Goal: Task Accomplishment & Management: Use online tool/utility

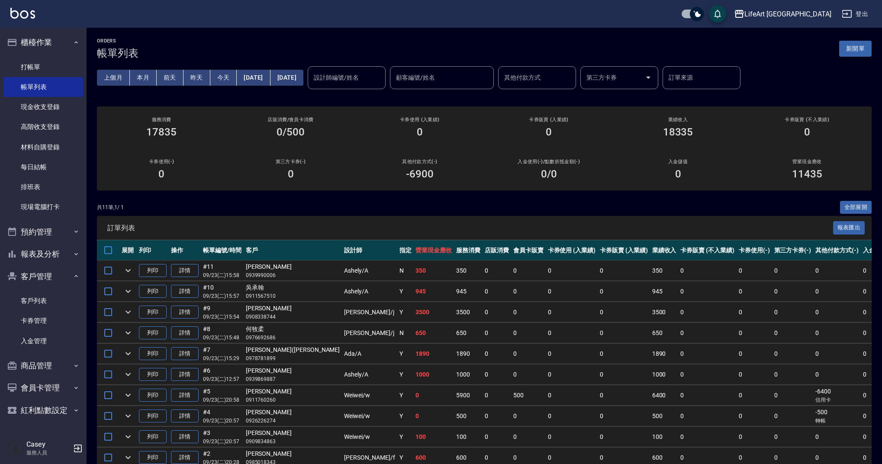
click at [865, 49] on button "新開單" at bounding box center [855, 49] width 32 height 16
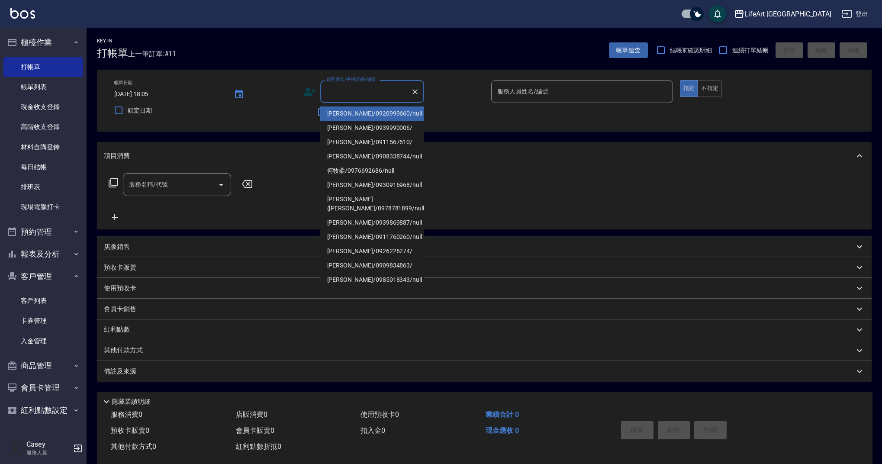
click at [386, 93] on input "顧客姓名/手機號碼/編號" at bounding box center [365, 91] width 83 height 15
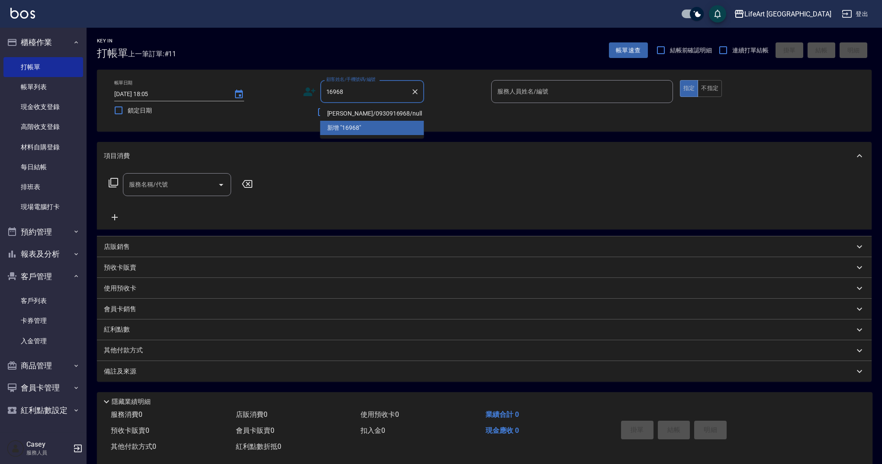
drag, startPoint x: 399, startPoint y: 116, endPoint x: 381, endPoint y: 115, distance: 17.8
click at [383, 116] on li "[PERSON_NAME]/0930916968/null" at bounding box center [372, 114] width 104 height 14
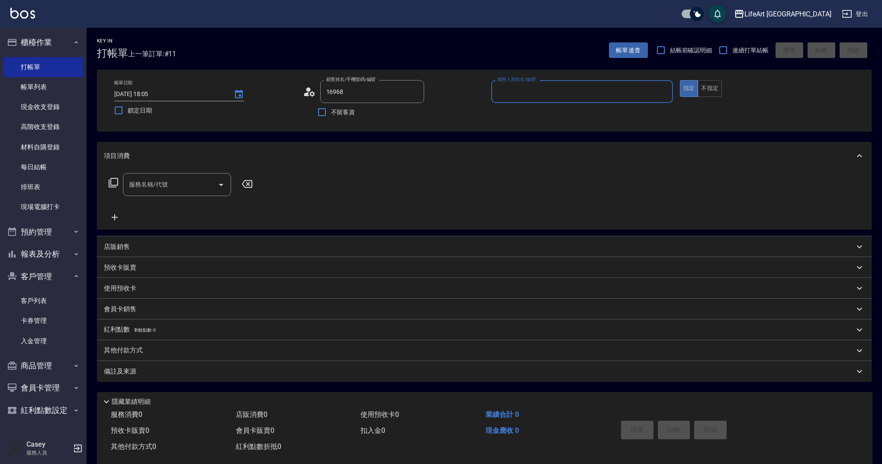
type input "[PERSON_NAME]/0930916968/null"
click at [533, 93] on input "服務人員姓名/編號" at bounding box center [582, 91] width 174 height 15
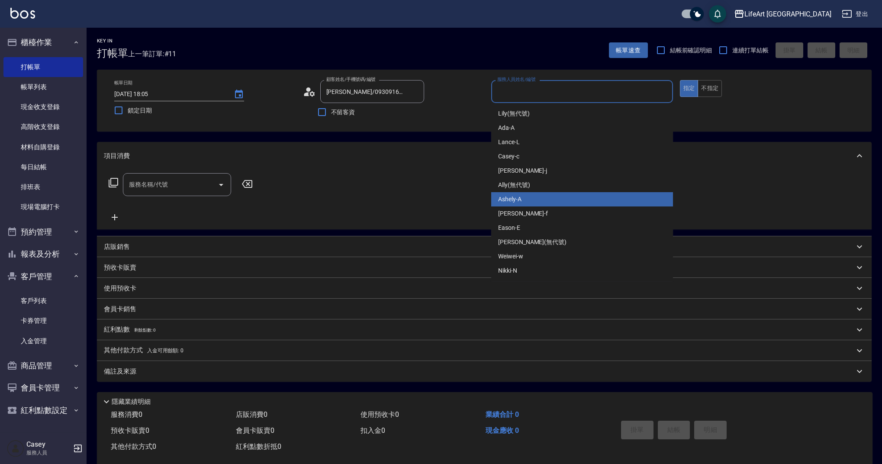
click at [525, 199] on div "Ashely -A" at bounding box center [582, 199] width 182 height 14
type input "Ashely-A"
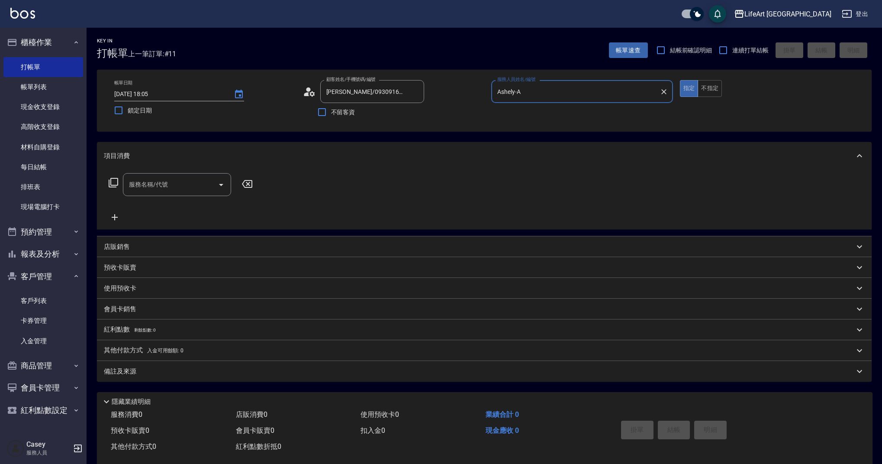
click at [191, 194] on div "服務名稱/代號" at bounding box center [177, 184] width 108 height 23
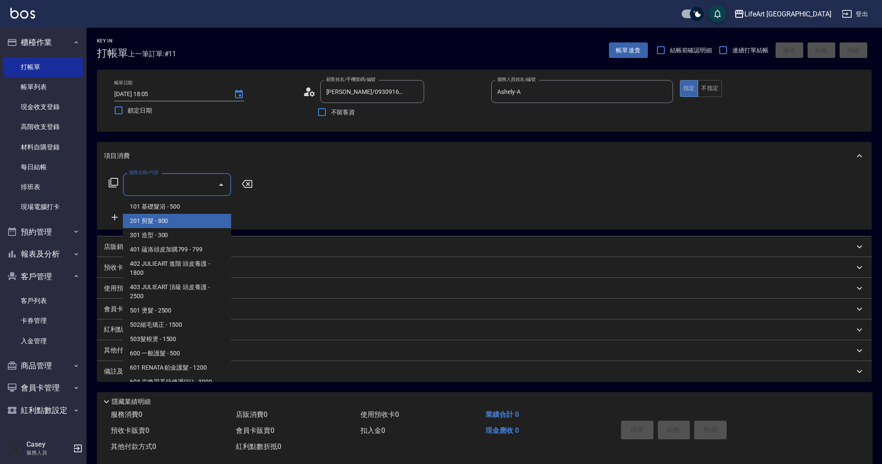
click at [191, 216] on span "201 剪髮 - 800" at bounding box center [177, 221] width 108 height 14
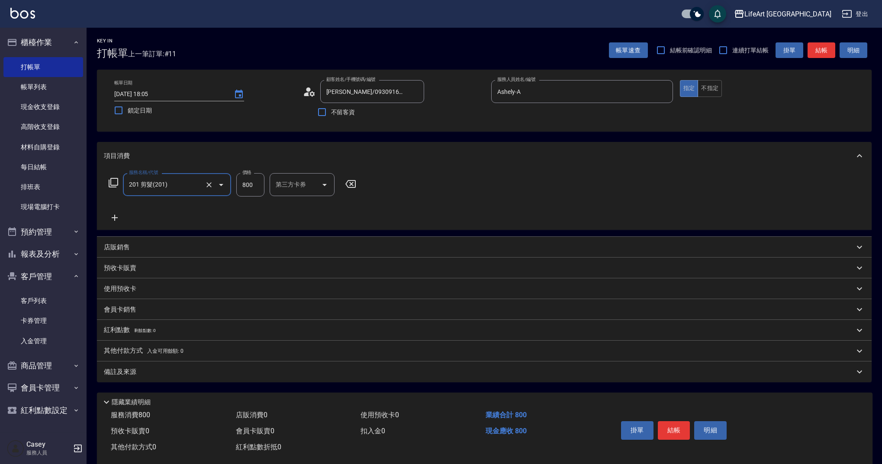
type input "201 剪髮(201)"
click at [247, 184] on input "800" at bounding box center [250, 184] width 28 height 23
type input "1000"
click at [288, 191] on input "洗-1" at bounding box center [296, 184] width 44 height 15
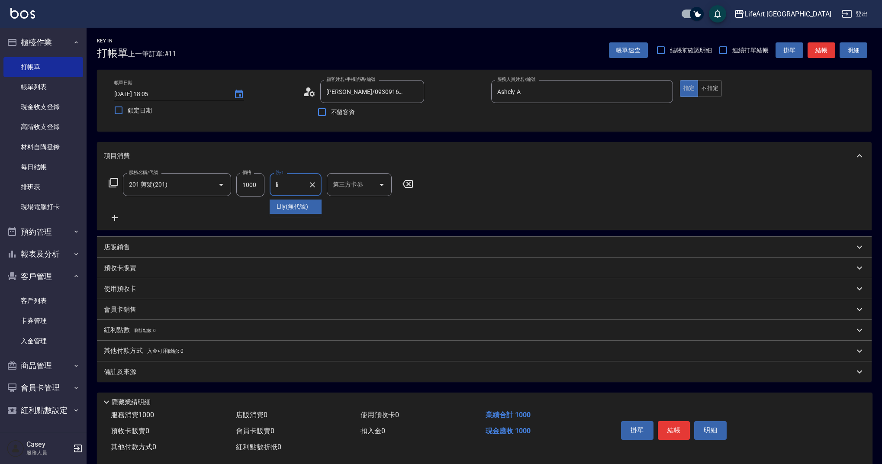
click at [290, 204] on span "Lily (無代號)" at bounding box center [293, 206] width 32 height 9
type input "Lily(無代號)"
click at [174, 381] on div "備註及來源" at bounding box center [484, 372] width 775 height 21
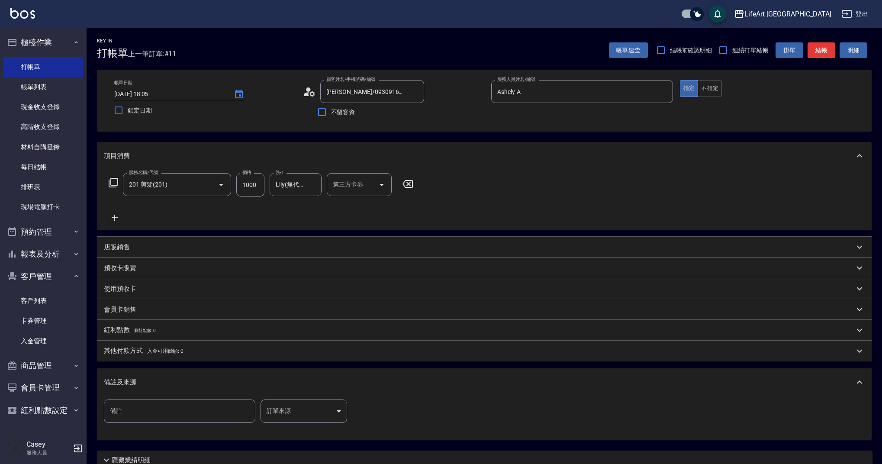
click at [292, 410] on body "LifeArt 蘆洲 登出 櫃檯作業 打帳單 帳單列表 現金收支登錄 高階收支登錄 材料自購登錄 每日結帳 排班表 現場電腦打卡 預約管理 預約管理 單日預約…" at bounding box center [441, 267] width 882 height 534
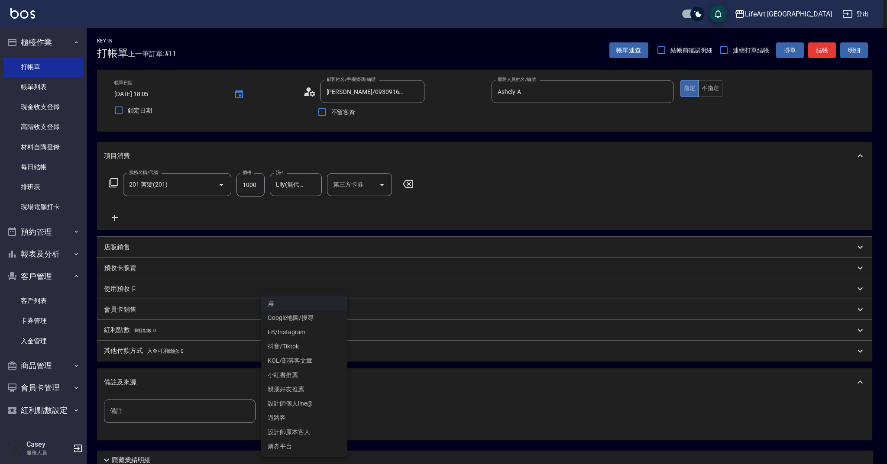
click at [288, 305] on li "無" at bounding box center [304, 304] width 87 height 14
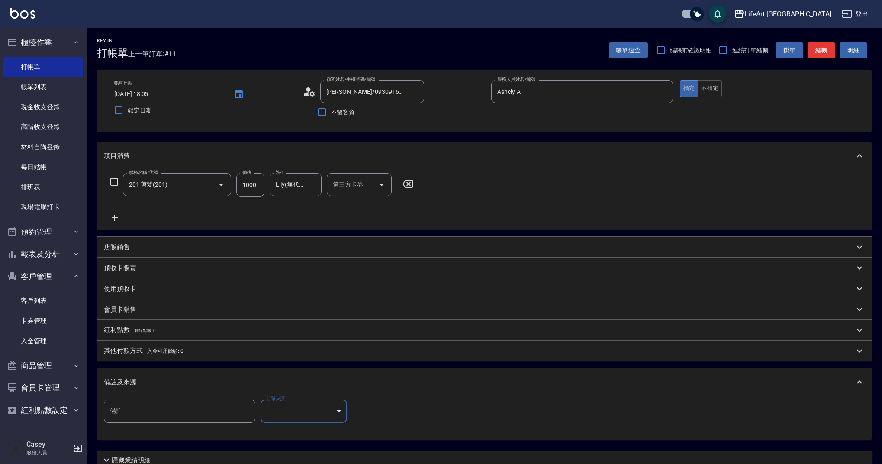
click at [827, 51] on button "結帳" at bounding box center [822, 50] width 28 height 16
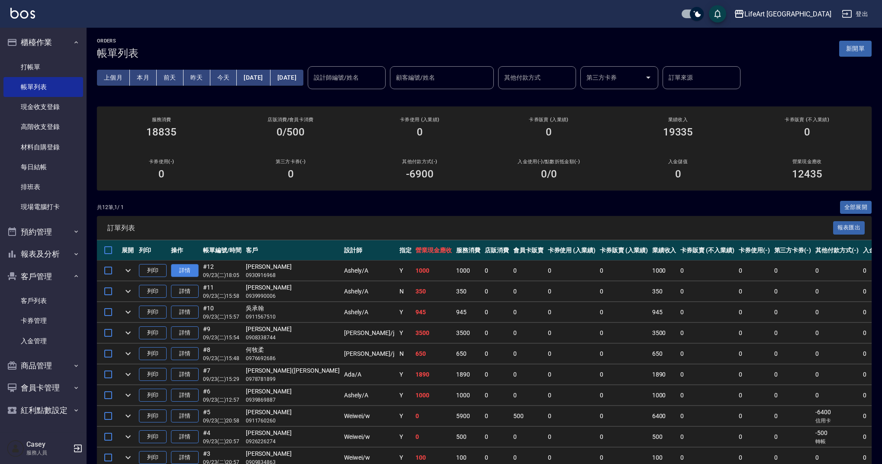
click at [194, 272] on link "詳情" at bounding box center [185, 270] width 28 height 13
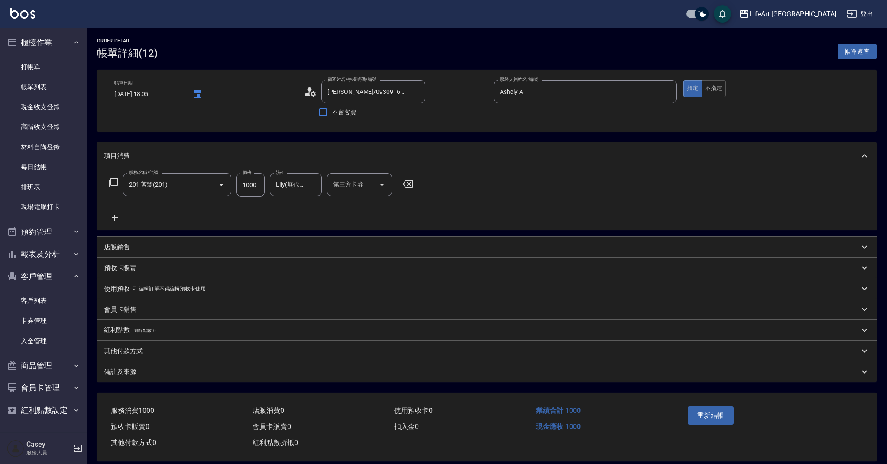
type input "[PERSON_NAME]/0930916968/null"
type input "Ashely-A"
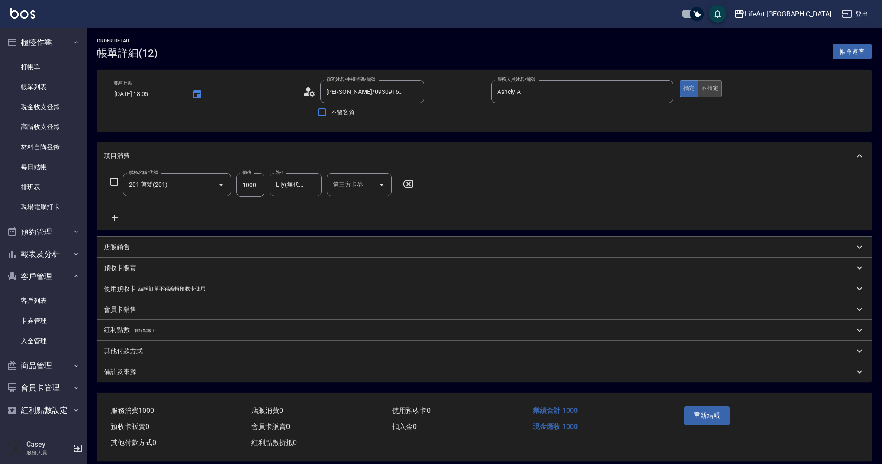
click at [707, 90] on button "不指定" at bounding box center [710, 88] width 24 height 17
click at [720, 419] on button "重新結帳" at bounding box center [707, 416] width 46 height 18
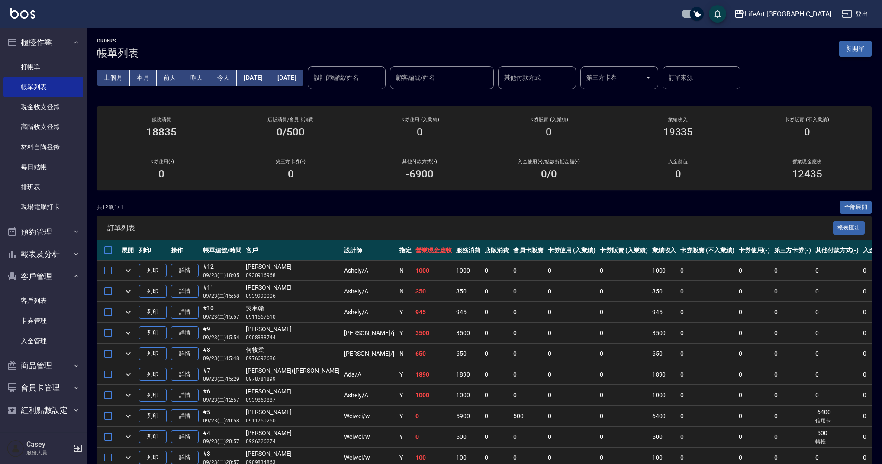
click at [861, 48] on button "新開單" at bounding box center [855, 49] width 32 height 16
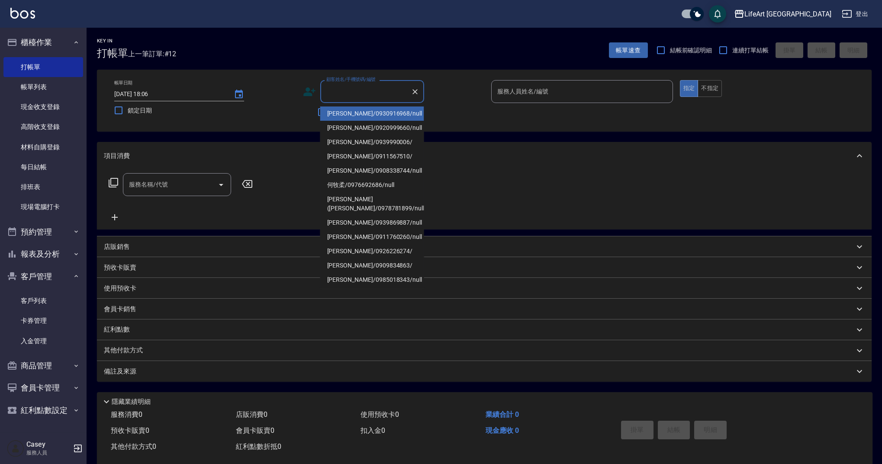
click at [381, 90] on input "顧客姓名/手機號碼/編號" at bounding box center [365, 91] width 83 height 15
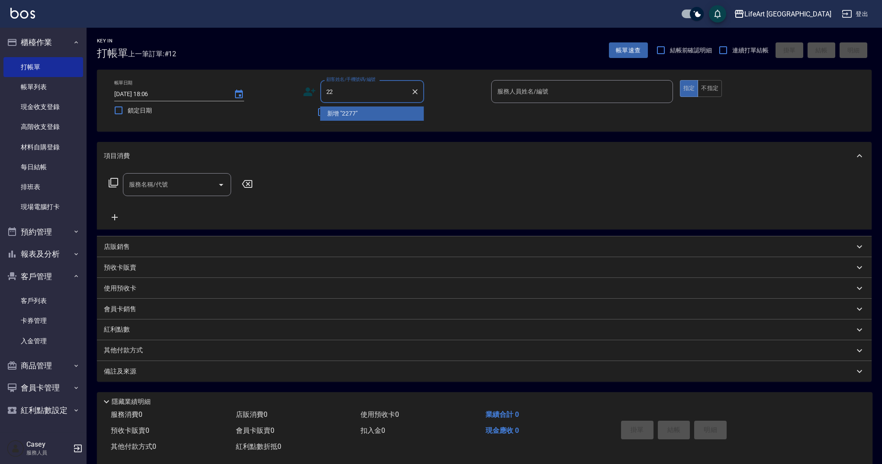
type input "2"
type input "0"
click at [362, 116] on li "[PERSON_NAME]/0907286528/" at bounding box center [372, 114] width 104 height 14
type input "[PERSON_NAME]/0907286528/"
type input "Ashely-A"
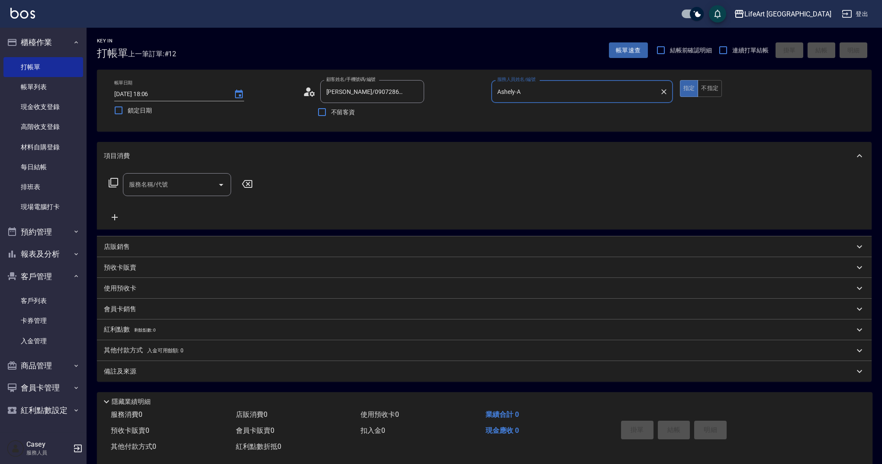
click at [176, 187] on input "服務名稱/代號" at bounding box center [170, 184] width 87 height 15
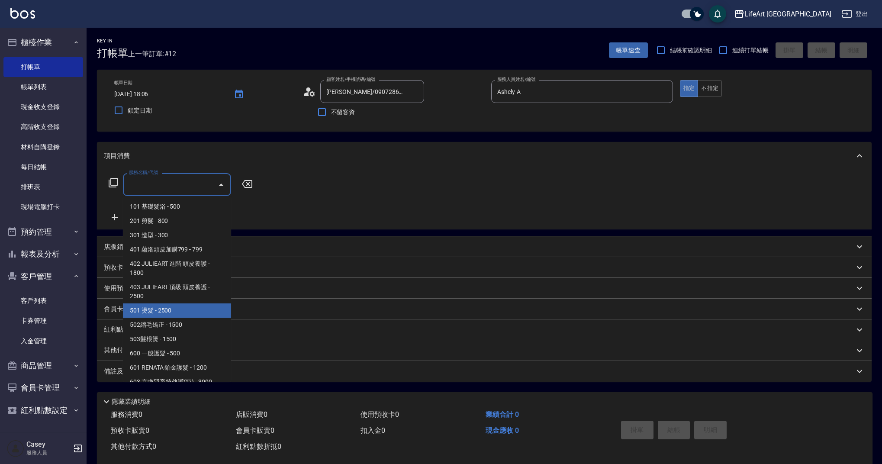
click at [188, 316] on span "501 燙髮 - 2500" at bounding box center [177, 310] width 108 height 14
type input "501 燙髮(501)"
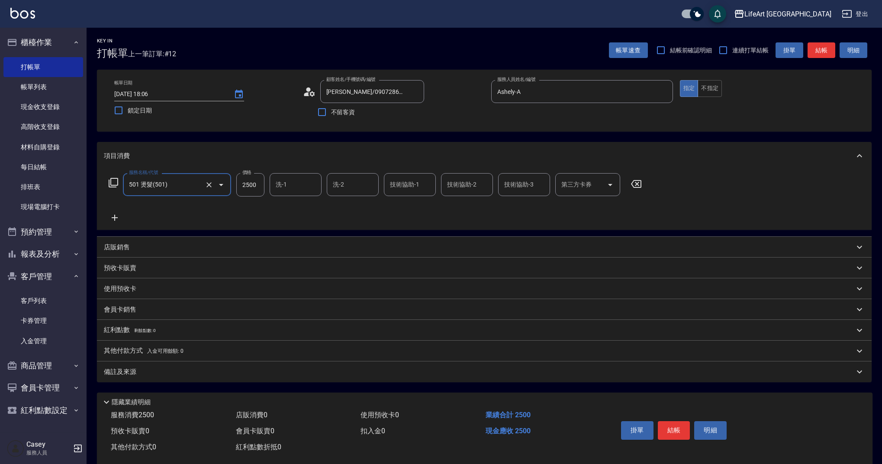
click at [116, 214] on icon at bounding box center [115, 218] width 22 height 10
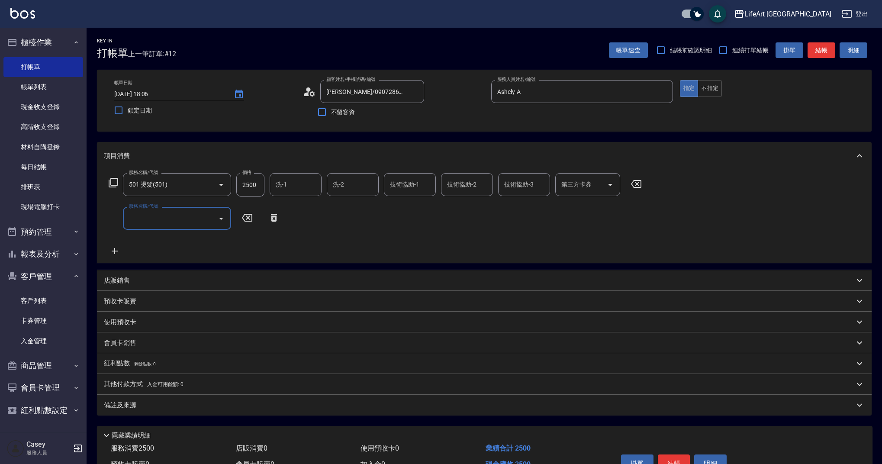
click at [151, 216] on div "服務名稱/代號 服務名稱/代號" at bounding box center [177, 218] width 108 height 23
click at [183, 219] on input "服務名稱/代號" at bounding box center [170, 218] width 87 height 15
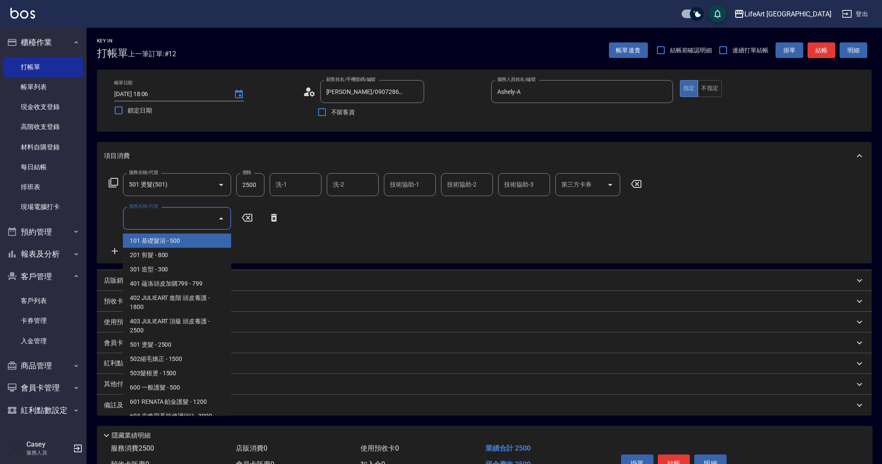
click at [186, 242] on span "101 基礎髮浴 - 500" at bounding box center [177, 241] width 108 height 14
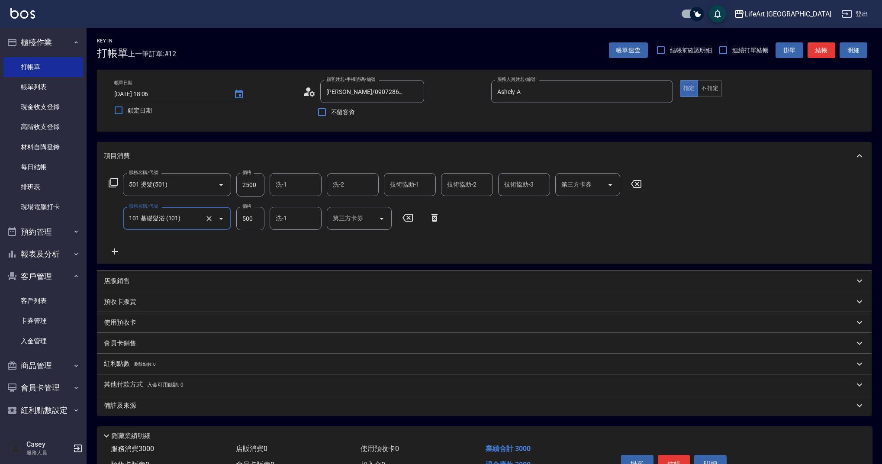
click at [186, 215] on input "101 基礎髮浴 (101)" at bounding box center [165, 218] width 76 height 15
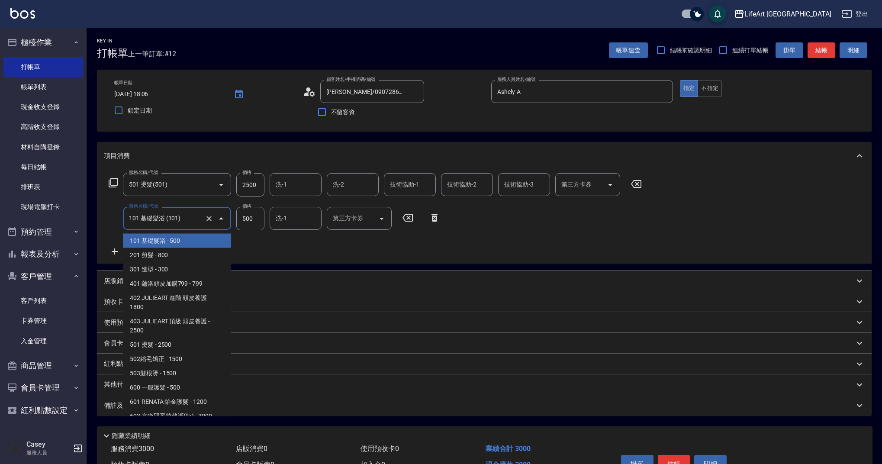
click at [183, 250] on span "201 剪髮 - 800" at bounding box center [177, 255] width 108 height 14
type input "201 剪髮(201)"
type input "800"
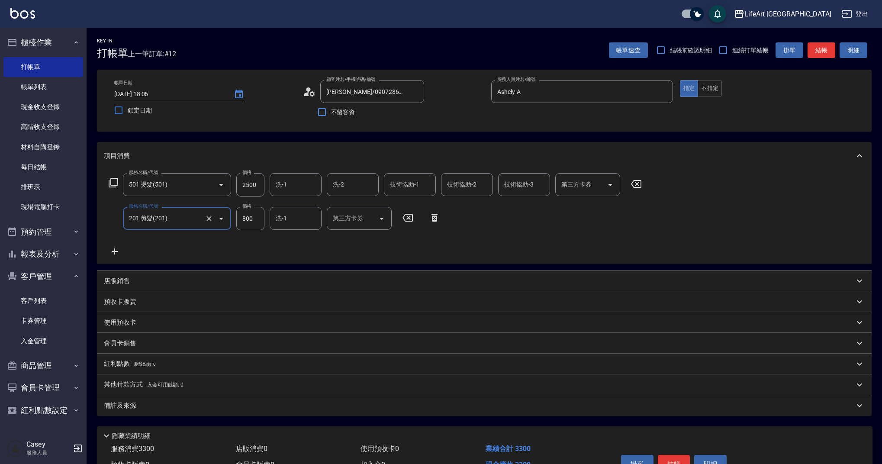
click at [112, 250] on icon at bounding box center [115, 251] width 22 height 10
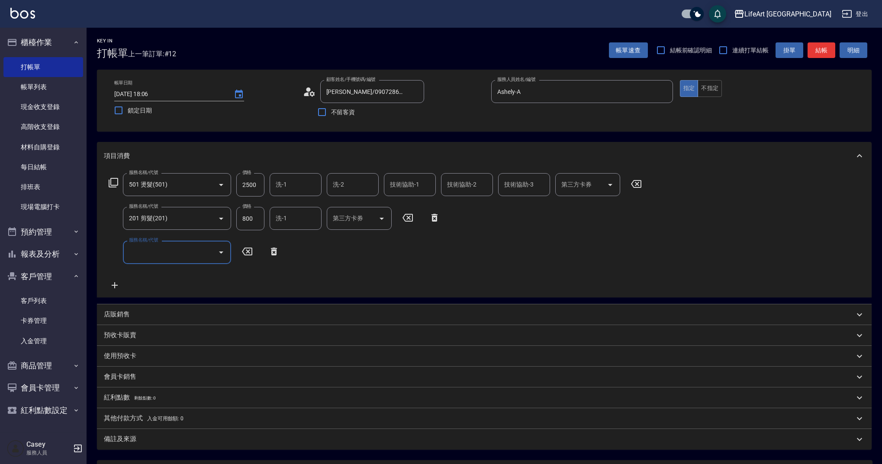
click at [148, 250] on div "服務名稱/代號 服務名稱/代號" at bounding box center [177, 252] width 108 height 23
click at [187, 258] on input "服務名稱/代號" at bounding box center [170, 252] width 87 height 15
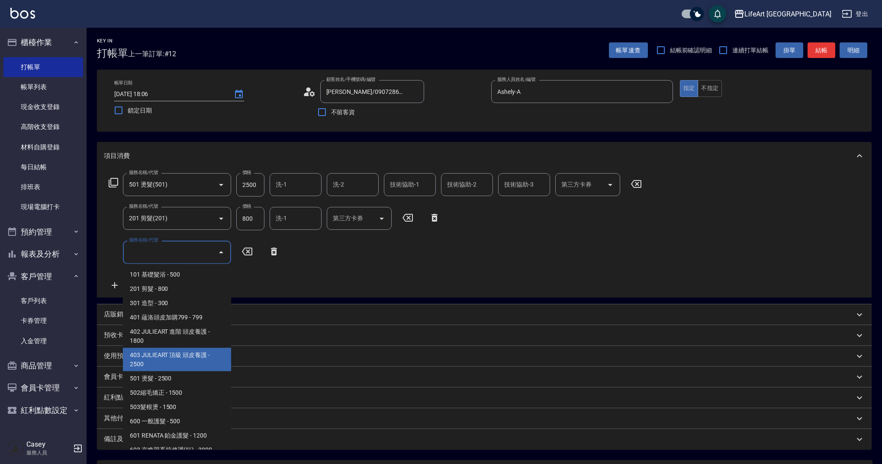
scroll to position [111, 0]
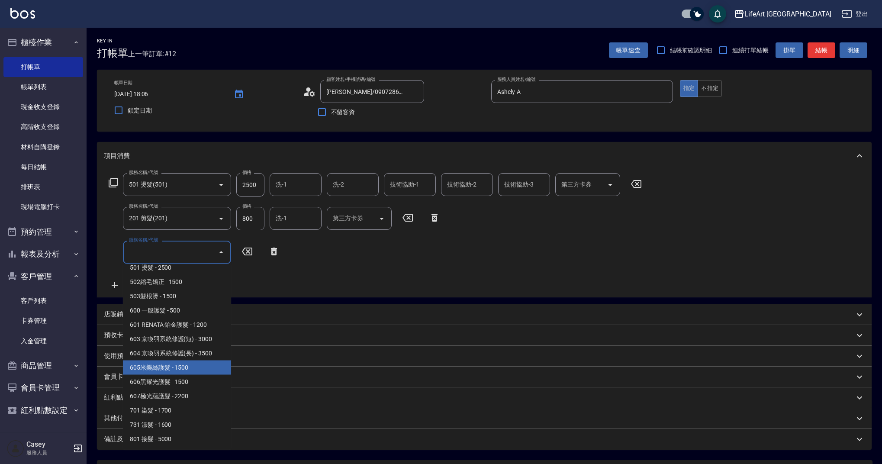
click at [195, 371] on span "605米樂絲護髮 - 1500" at bounding box center [177, 368] width 108 height 14
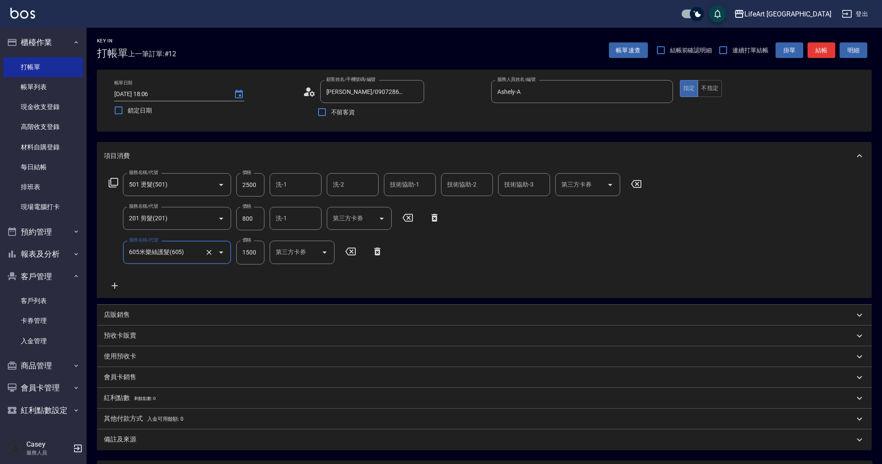
type input "605米樂絲護髮(605)"
click at [257, 188] on input "2500" at bounding box center [250, 184] width 28 height 23
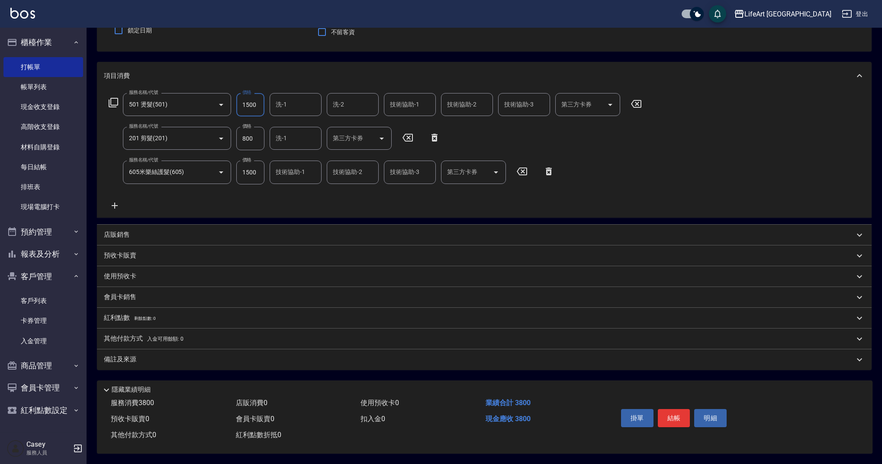
scroll to position [48, 0]
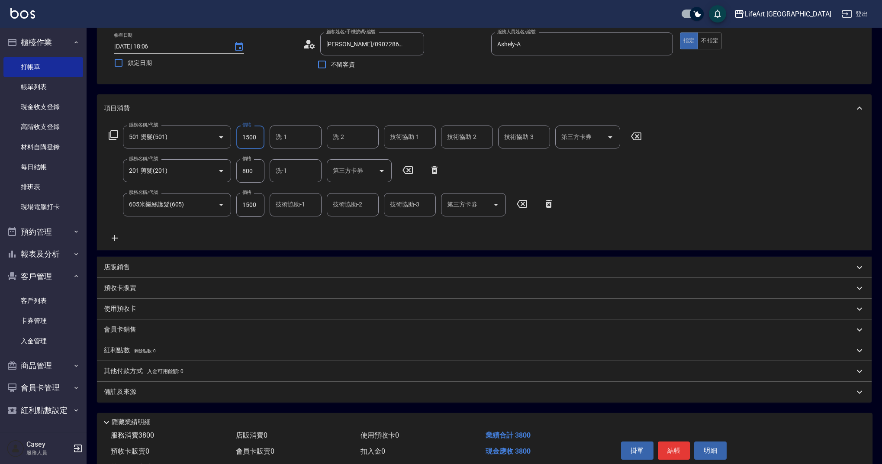
type input "1500"
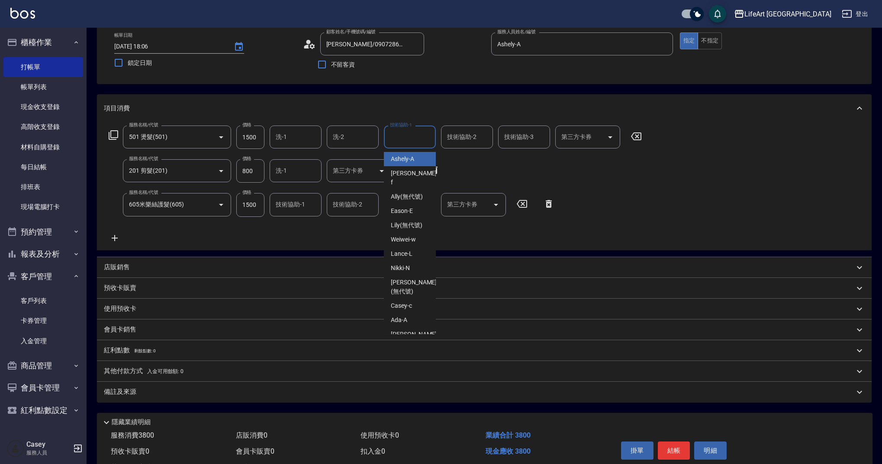
click at [400, 135] on input "技術協助-1" at bounding box center [410, 136] width 44 height 15
click at [400, 156] on span "Lily (無代號)" at bounding box center [407, 159] width 32 height 9
type input "Lily(無代號)"
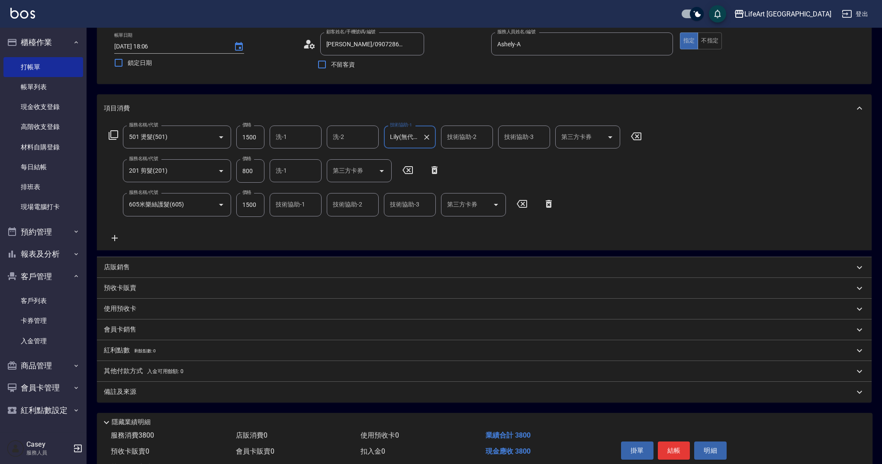
click at [471, 137] on input "技術協助-2" at bounding box center [467, 136] width 44 height 15
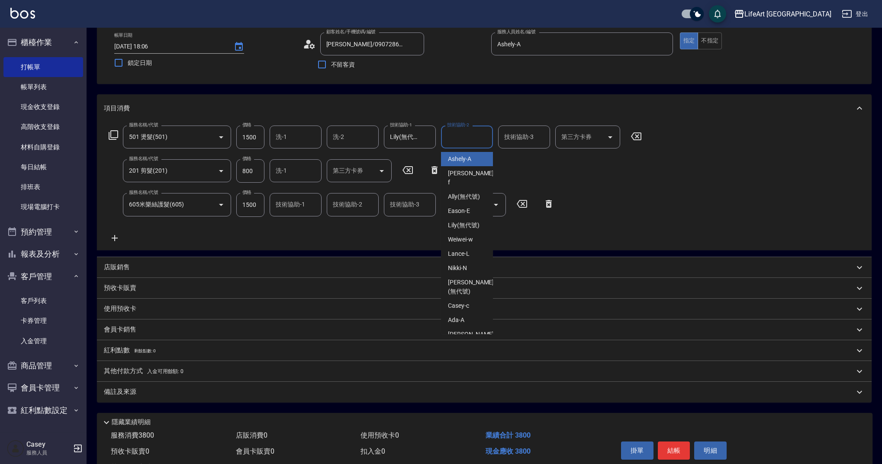
type input "l"
click at [487, 138] on icon "Clear" at bounding box center [484, 137] width 9 height 9
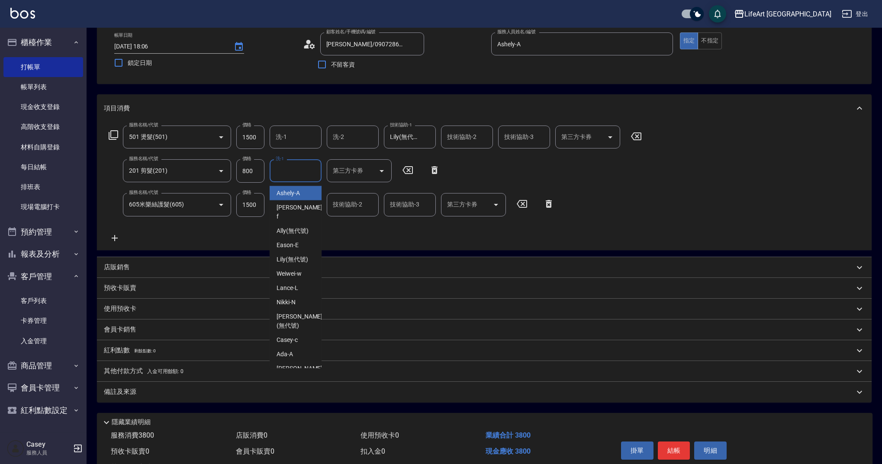
click at [306, 164] on input "洗-1" at bounding box center [296, 170] width 44 height 15
click at [293, 201] on div "Finney -f" at bounding box center [296, 211] width 52 height 23
type input "Finney-f"
click at [296, 174] on input "Finney-f" at bounding box center [289, 170] width 31 height 15
click at [313, 172] on icon "Clear" at bounding box center [312, 171] width 9 height 9
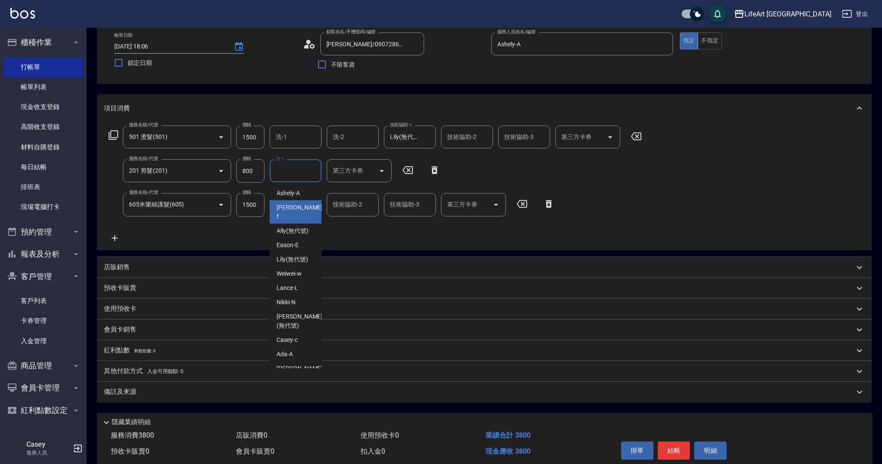
click at [352, 229] on div "服務名稱/代號 501 燙髮(501) 服務名稱/代號 價格 1500 價格 洗-1 洗-1 洗-2 洗-2 技術協助-1 Lily(無代號) 技術協助-1 …" at bounding box center [375, 184] width 543 height 117
click at [303, 204] on div "技術協助-1 技術協助-1" at bounding box center [296, 204] width 52 height 23
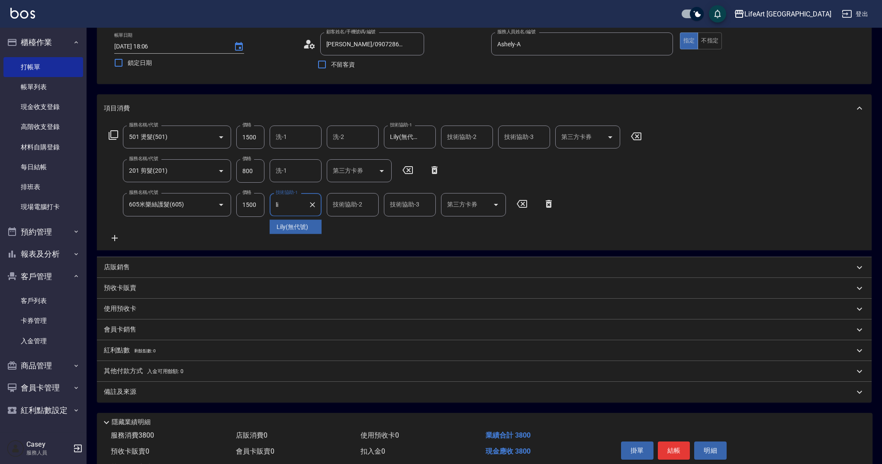
click at [307, 226] on span "Lily (無代號)" at bounding box center [293, 227] width 32 height 9
type input "Lily(無代號)"
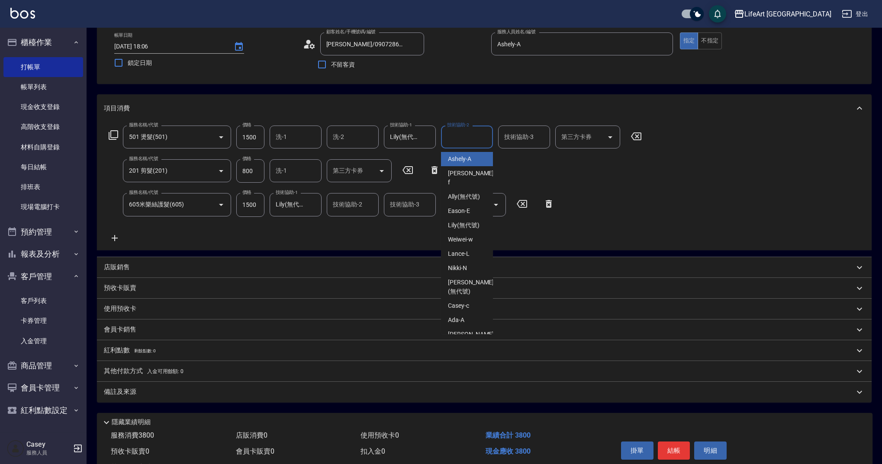
click at [453, 141] on input "技術協助-2" at bounding box center [467, 136] width 44 height 15
click at [457, 164] on div "Lily (無代號)" at bounding box center [467, 159] width 52 height 14
type input "Lily(無代號)"
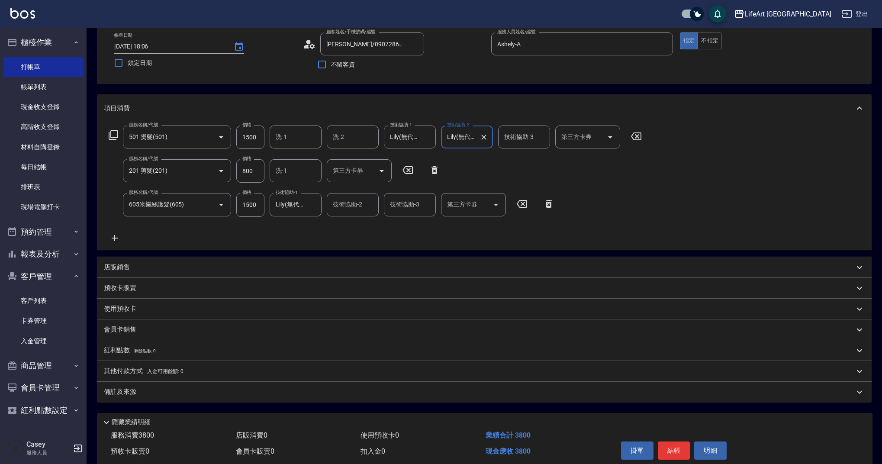
click at [248, 394] on div "備註及來源" at bounding box center [479, 391] width 751 height 9
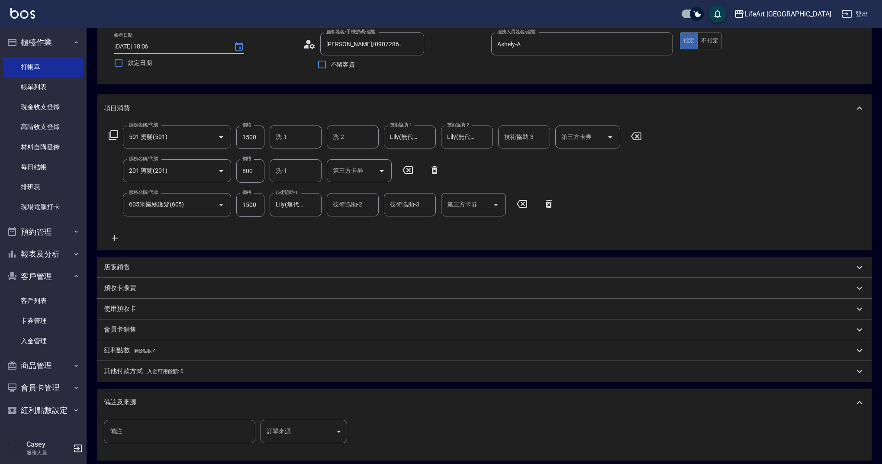
click at [338, 434] on body "LifeArt 蘆洲 登出 櫃檯作業 打帳單 帳單列表 現金收支登錄 高階收支登錄 材料自購登錄 每日結帳 排班表 現場電腦打卡 預約管理 預約管理 單日預約…" at bounding box center [441, 253] width 882 height 602
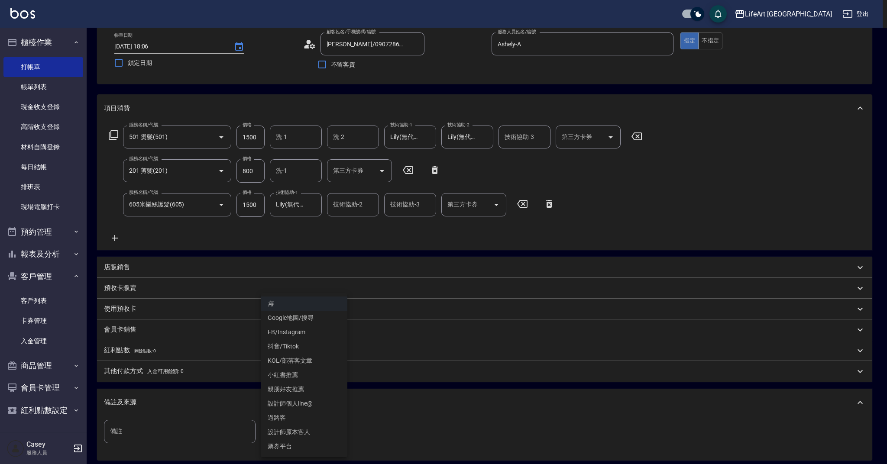
click at [332, 434] on li "設計師原本客人" at bounding box center [304, 432] width 87 height 14
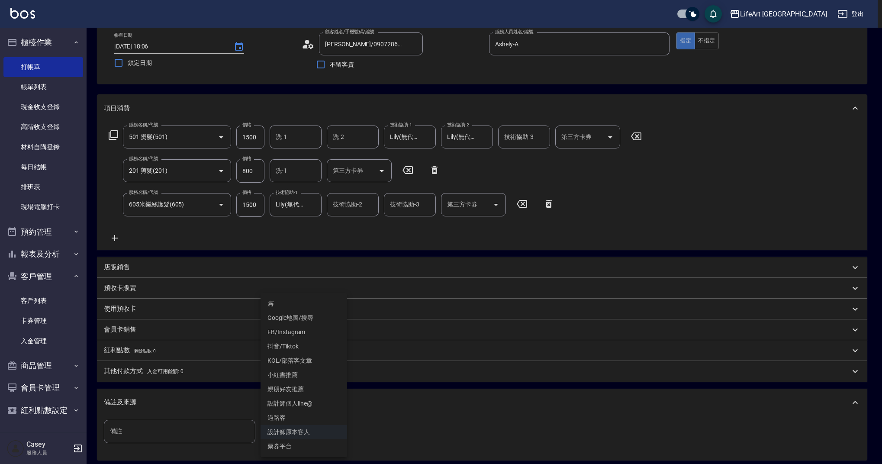
click at [326, 429] on body "LifeArt 蘆洲 登出 櫃檯作業 打帳單 帳單列表 現金收支登錄 高階收支登錄 材料自購登錄 每日結帳 排班表 現場電腦打卡 預約管理 預約管理 單日預約…" at bounding box center [441, 253] width 882 height 602
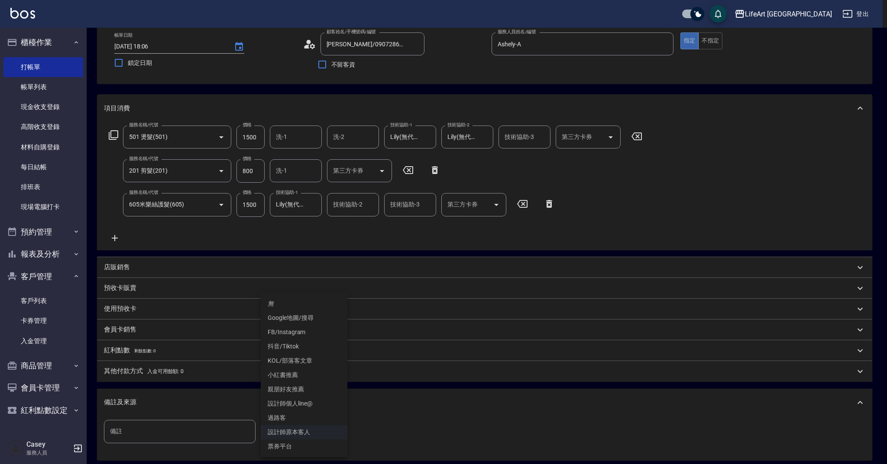
click at [313, 317] on li "Google地圖/搜尋" at bounding box center [304, 318] width 87 height 14
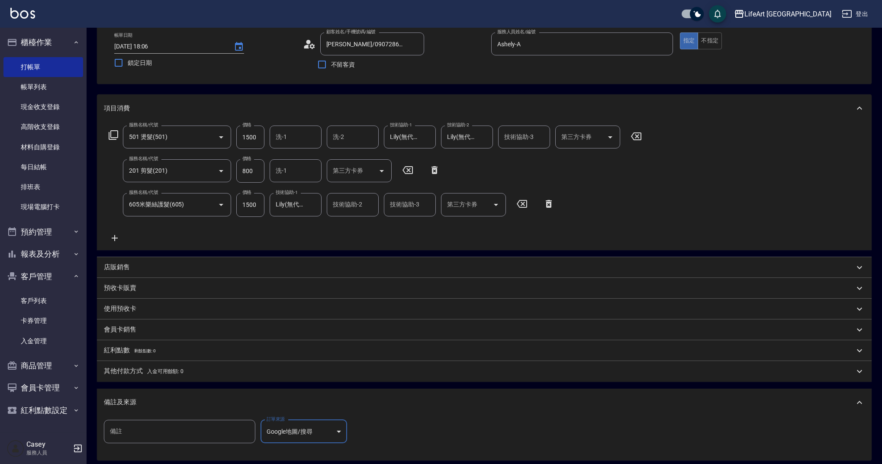
click at [323, 411] on div "備註及來源" at bounding box center [484, 403] width 775 height 28
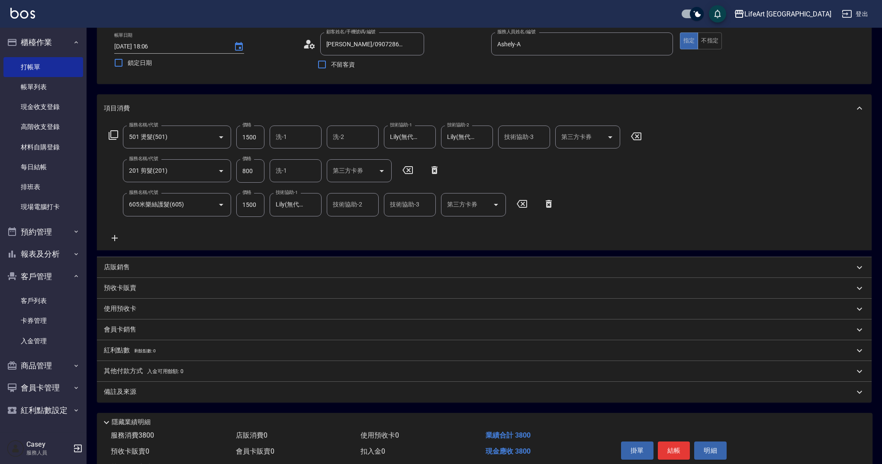
click at [320, 424] on div "隱藏業績明細" at bounding box center [486, 422] width 771 height 10
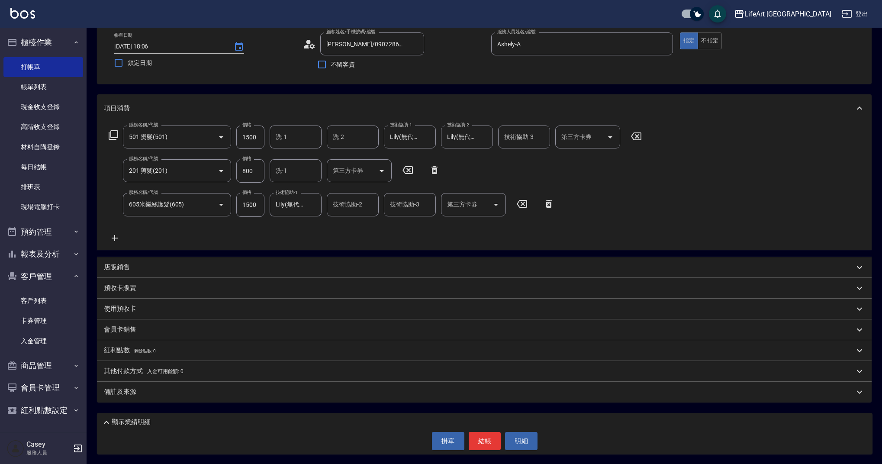
click at [314, 400] on div "備註及來源" at bounding box center [484, 392] width 775 height 21
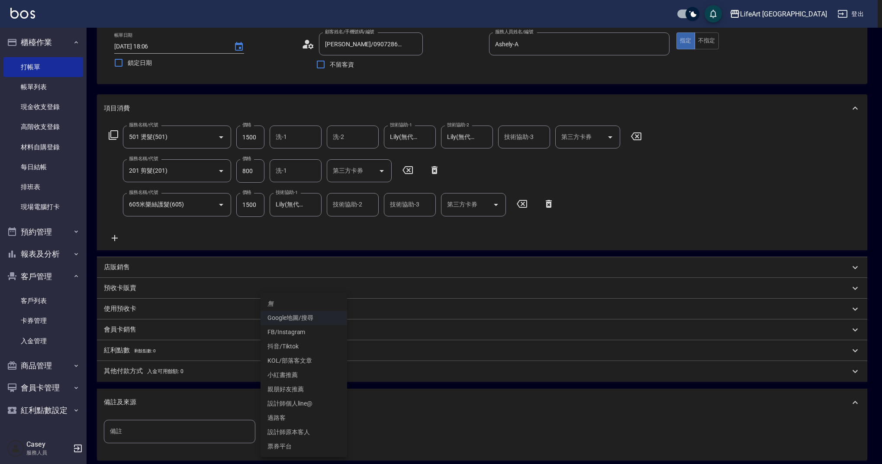
click at [311, 428] on body "LifeArt 蘆洲 登出 櫃檯作業 打帳單 帳單列表 現金收支登錄 高階收支登錄 材料自購登錄 每日結帳 排班表 現場電腦打卡 預約管理 預約管理 單日預約…" at bounding box center [441, 237] width 882 height 571
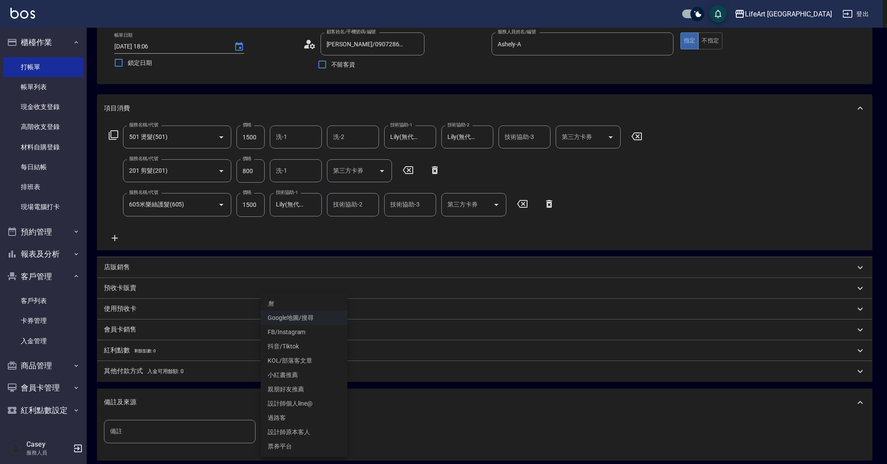
click at [310, 331] on li "FB/Instagram" at bounding box center [304, 332] width 87 height 14
type input "FB/Instagram"
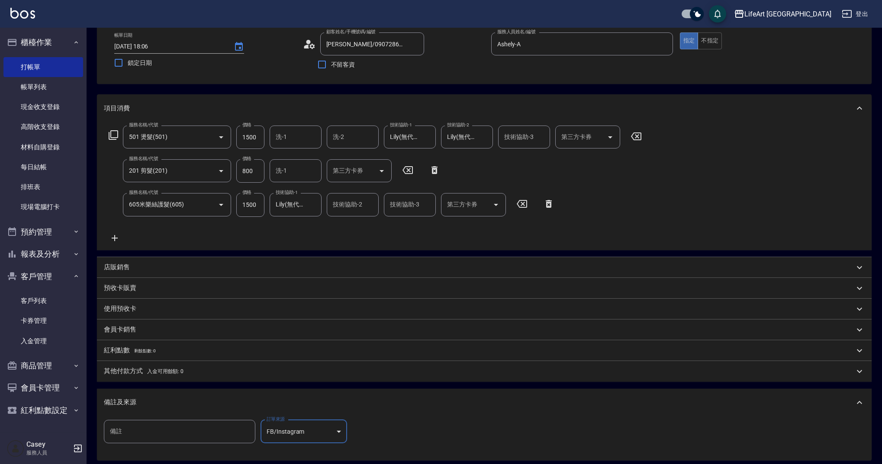
click at [197, 431] on input "備註" at bounding box center [180, 431] width 152 height 23
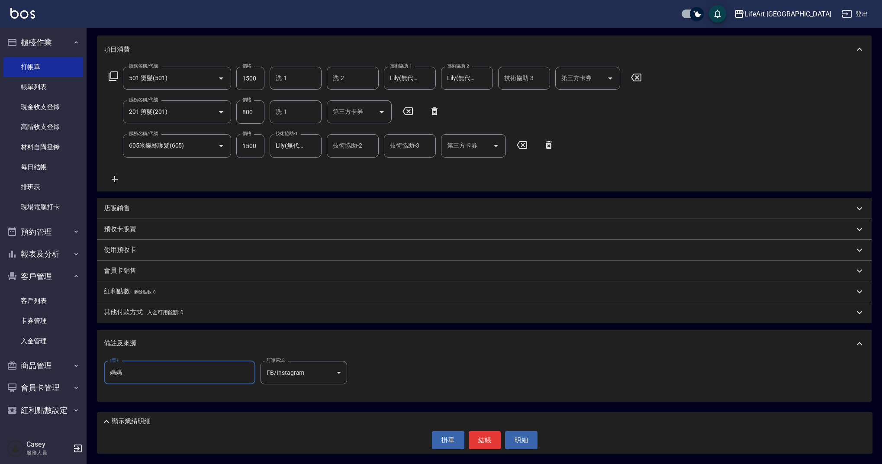
type input "媽媽"
click at [310, 426] on div "顯示業績明細" at bounding box center [486, 421] width 771 height 10
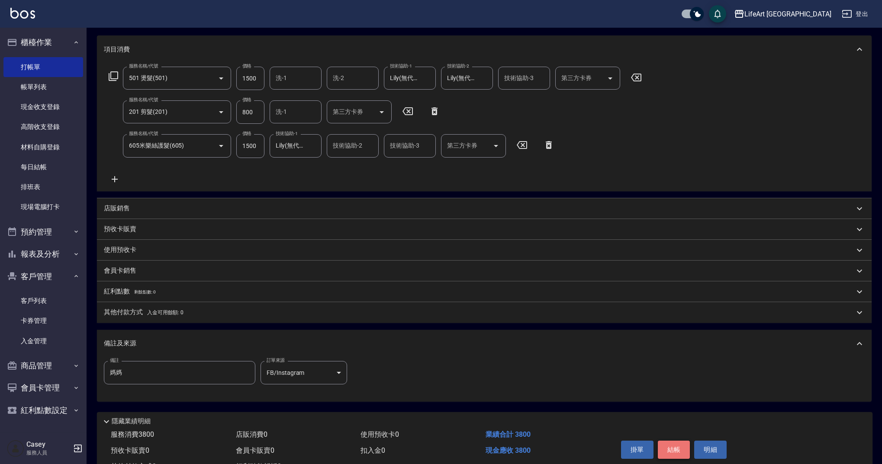
click at [674, 448] on button "結帳" at bounding box center [674, 450] width 32 height 18
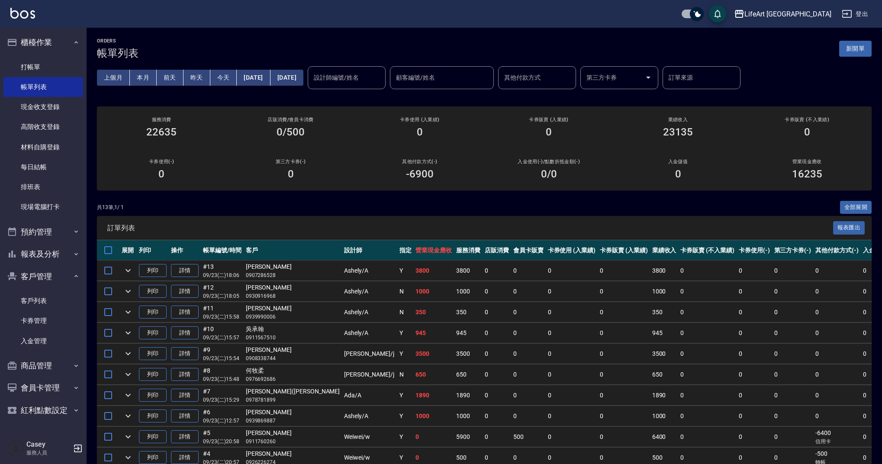
click at [737, 449] on td "0" at bounding box center [755, 458] width 36 height 20
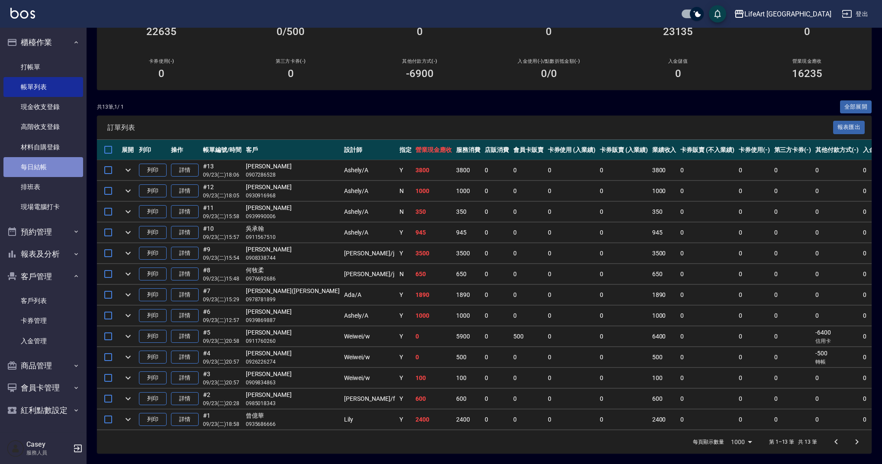
click at [40, 164] on link "每日結帳" at bounding box center [43, 167] width 80 height 20
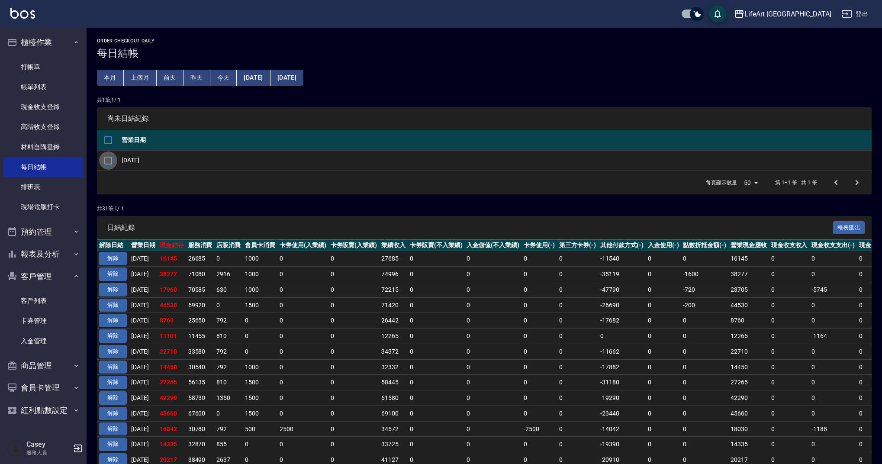
click at [107, 161] on input "checkbox" at bounding box center [108, 161] width 18 height 18
checkbox input "true"
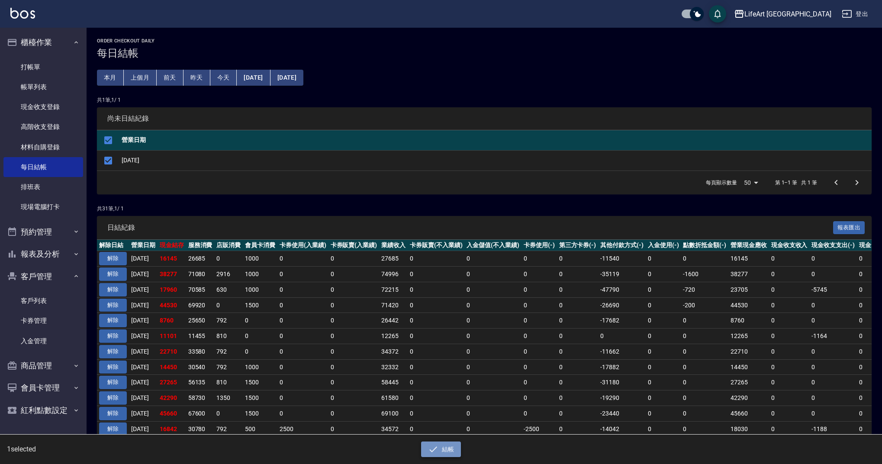
click at [445, 448] on button "結帳" at bounding box center [441, 450] width 40 height 16
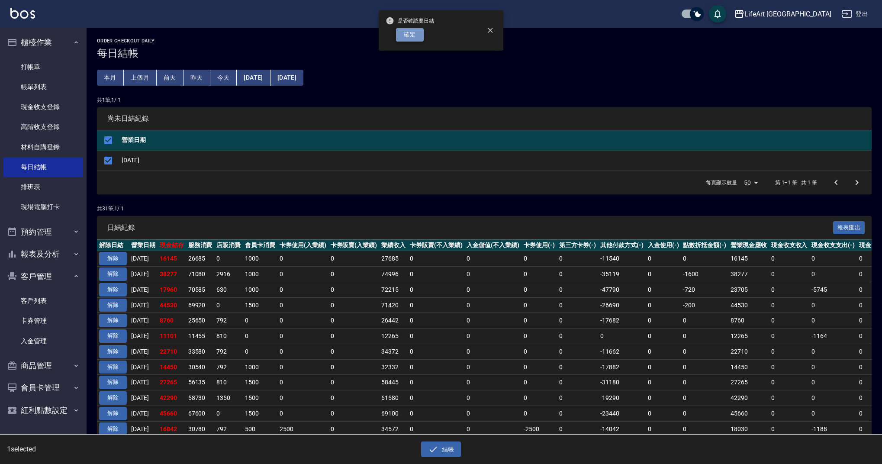
click at [407, 37] on button "確定" at bounding box center [410, 34] width 28 height 13
checkbox input "false"
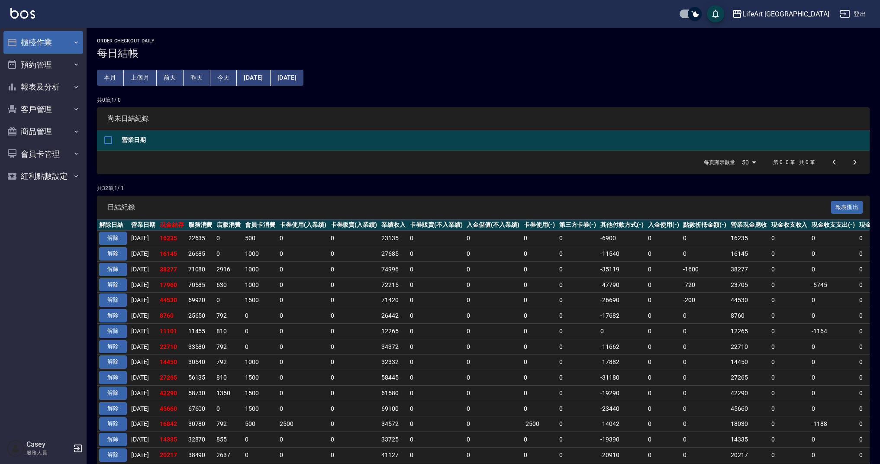
click at [72, 45] on button "櫃檯作業" at bounding box center [43, 42] width 80 height 23
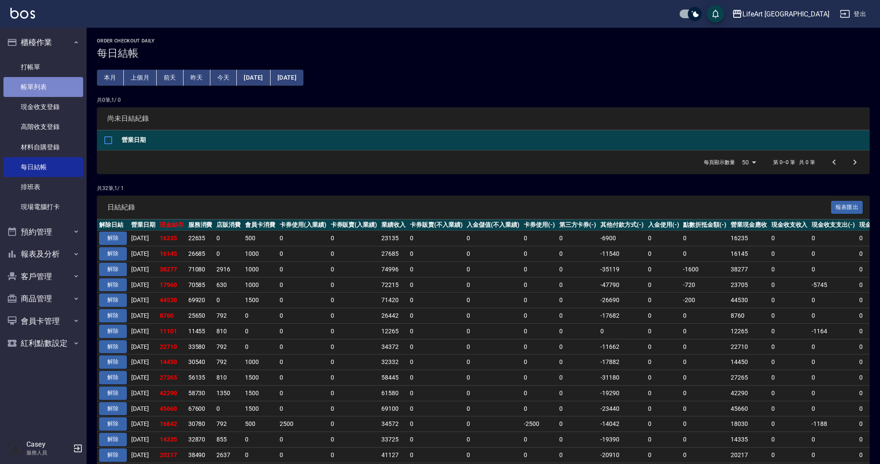
click at [69, 88] on link "帳單列表" at bounding box center [43, 87] width 80 height 20
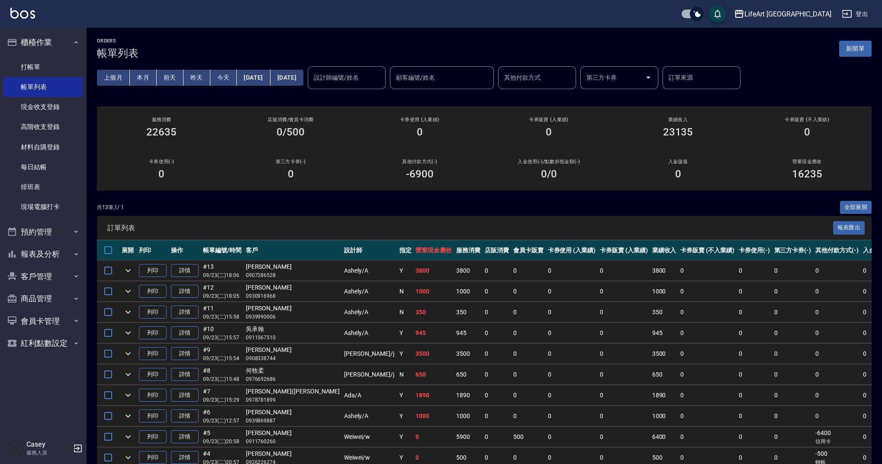
click at [294, 229] on span "訂單列表" at bounding box center [470, 228] width 726 height 9
click at [47, 166] on link "每日結帳" at bounding box center [43, 167] width 80 height 20
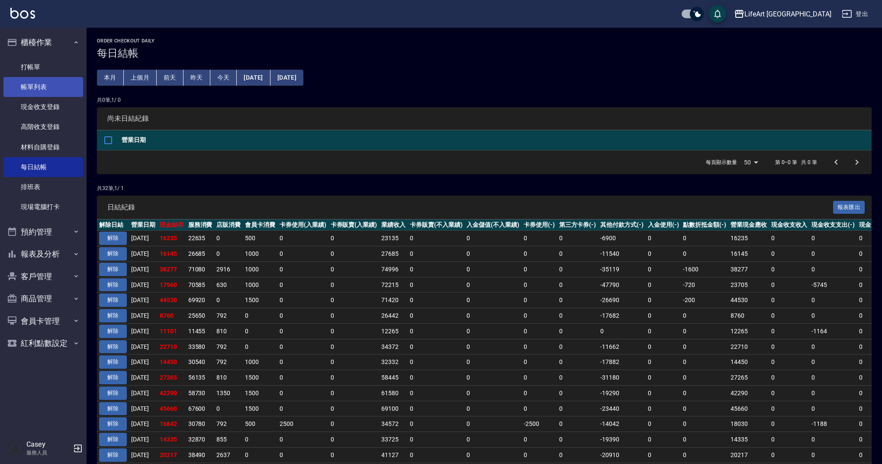
click at [55, 81] on link "帳單列表" at bounding box center [43, 87] width 80 height 20
